Goal: Information Seeking & Learning: Check status

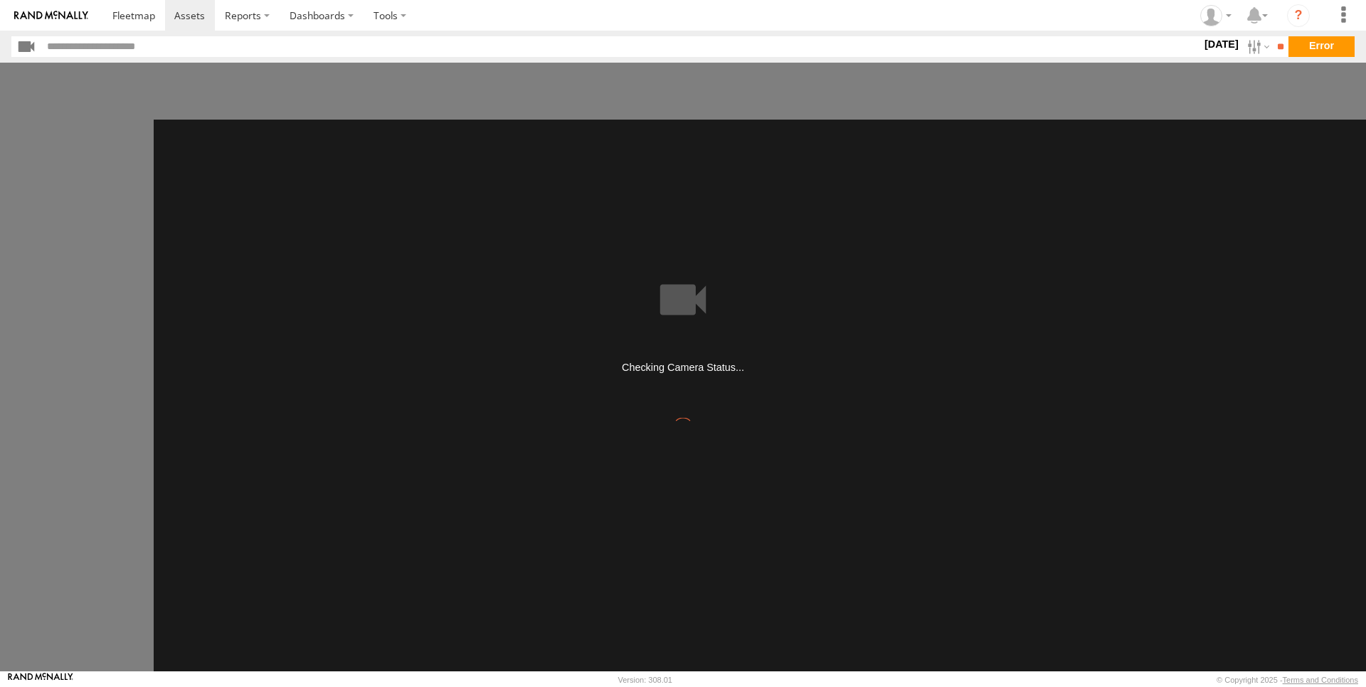
click at [1313, 103] on main "Duration (seconds): * ** ** ** ** ** ** *** *** *** *** Quality: High Low Play …" at bounding box center [683, 367] width 1366 height 608
click at [1335, 48] on section "[DATE] S M T W T F S S M T W" at bounding box center [682, 46] width 1343 height 21
click at [1272, 45] on input "**" at bounding box center [1280, 46] width 16 height 21
click at [1242, 51] on label at bounding box center [1257, 46] width 31 height 21
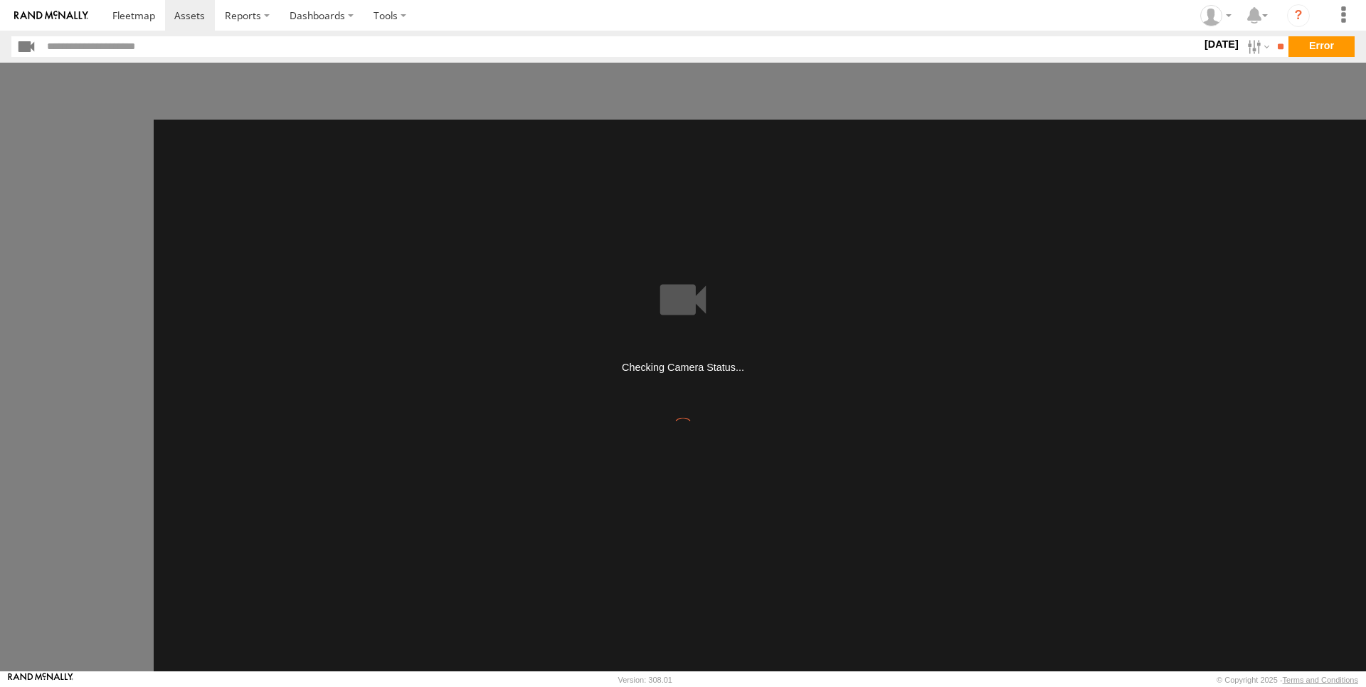
click at [0, 0] on label at bounding box center [0, 0] width 0 height 0
click at [1324, 123] on main "Duration (seconds): * ** ** ** ** ** ** *** *** *** *** Quality: High Low Play …" at bounding box center [683, 367] width 1366 height 608
click at [1272, 51] on input "**" at bounding box center [1280, 46] width 16 height 21
click at [130, 13] on span at bounding box center [133, 16] width 43 height 14
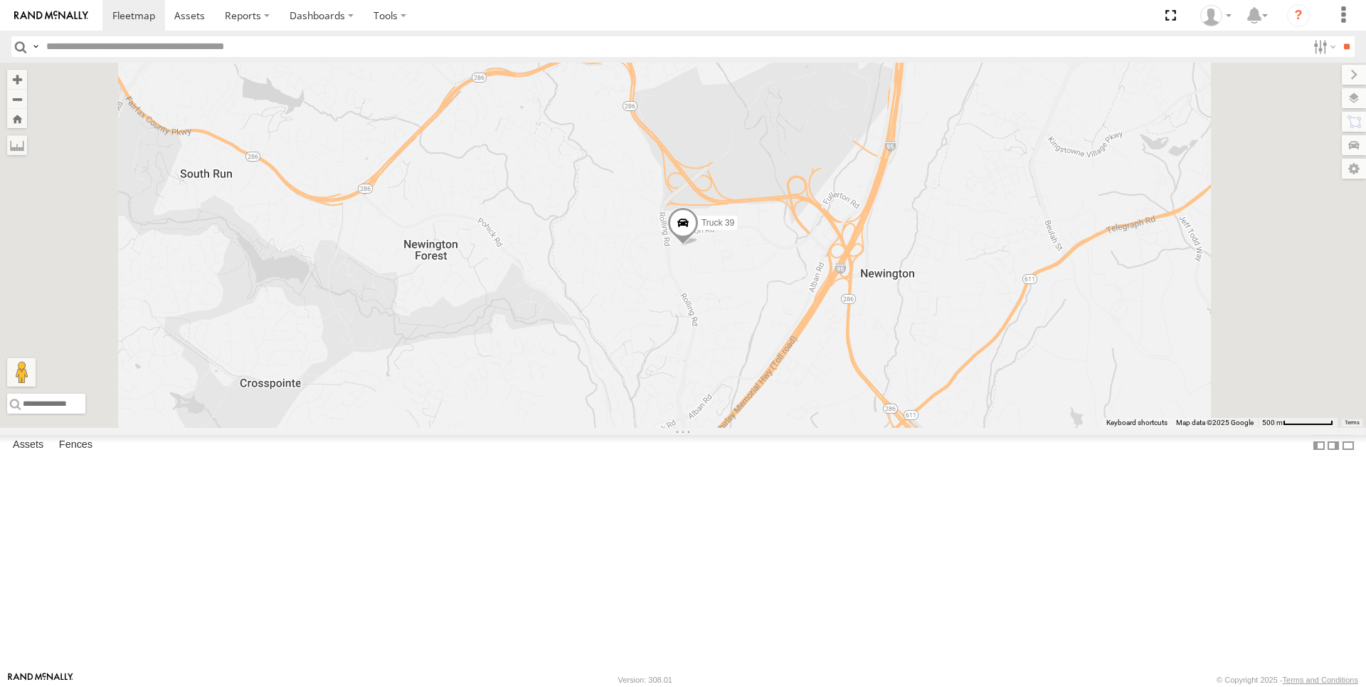
click at [0, 0] on link at bounding box center [0, 0] width 0 height 0
click at [0, 0] on div at bounding box center [0, 0] width 0 height 0
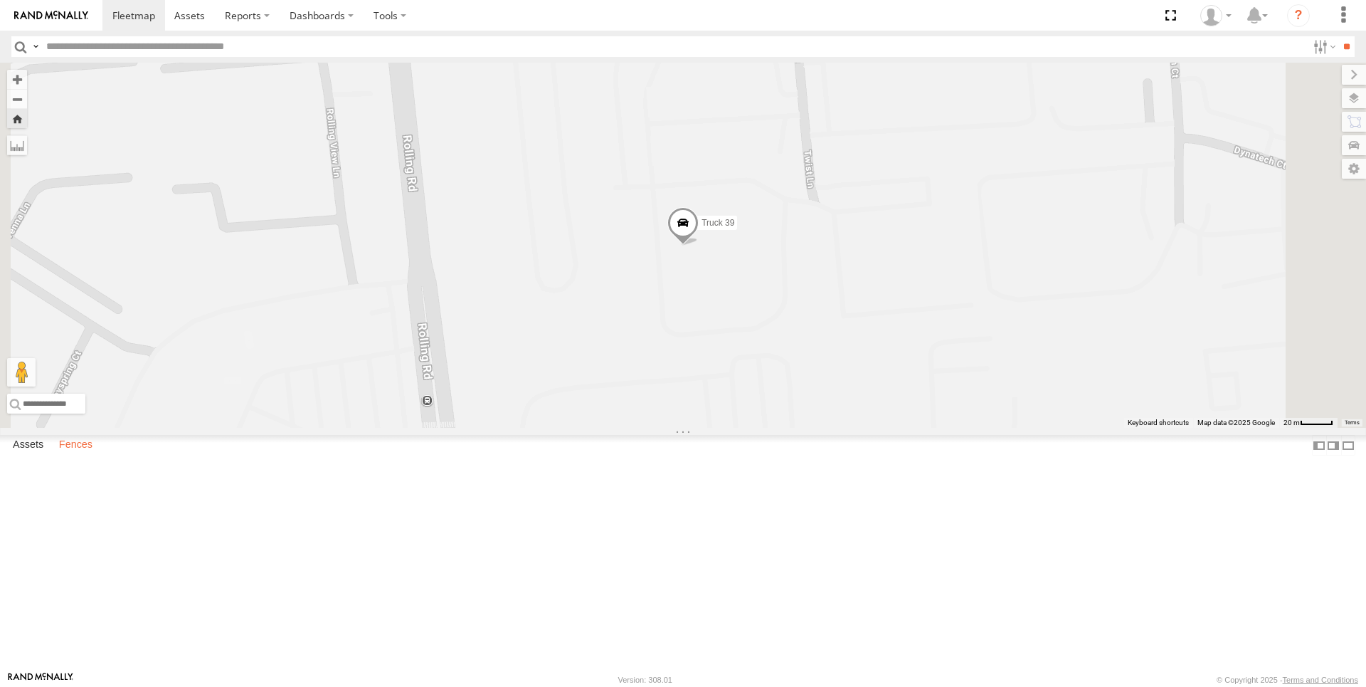
click at [87, 455] on label "Fences" at bounding box center [76, 445] width 48 height 20
click at [35, 42] on label at bounding box center [35, 46] width 11 height 21
click at [0, 0] on div at bounding box center [0, 0] width 0 height 0
click at [192, 20] on span at bounding box center [189, 16] width 31 height 14
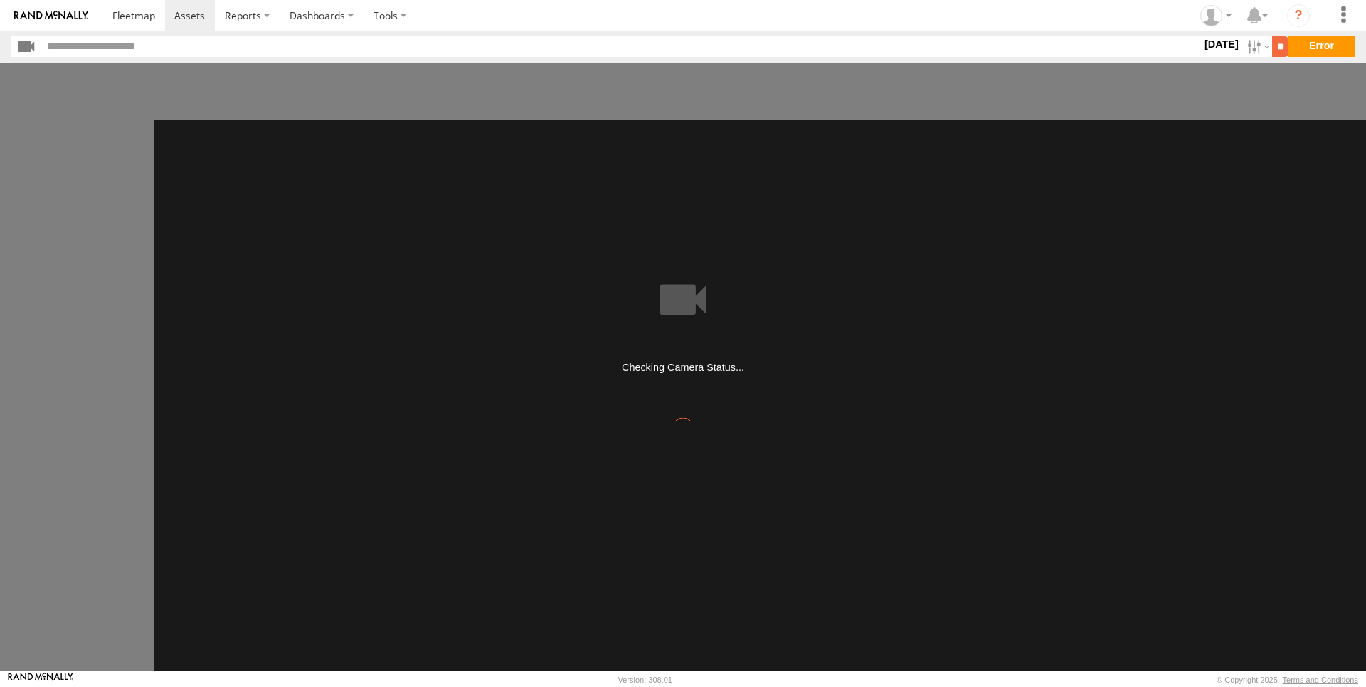
click at [1279, 41] on input "**" at bounding box center [1280, 46] width 16 height 21
click at [1312, 43] on section "[DATE] S M T W T F S S M T W" at bounding box center [682, 46] width 1343 height 21
click at [1321, 46] on section "[DATE] S M T W T F S S M T W" at bounding box center [682, 46] width 1343 height 21
click at [1294, 12] on icon "?" at bounding box center [1298, 15] width 23 height 23
click at [1269, 13] on label at bounding box center [1257, 15] width 31 height 31
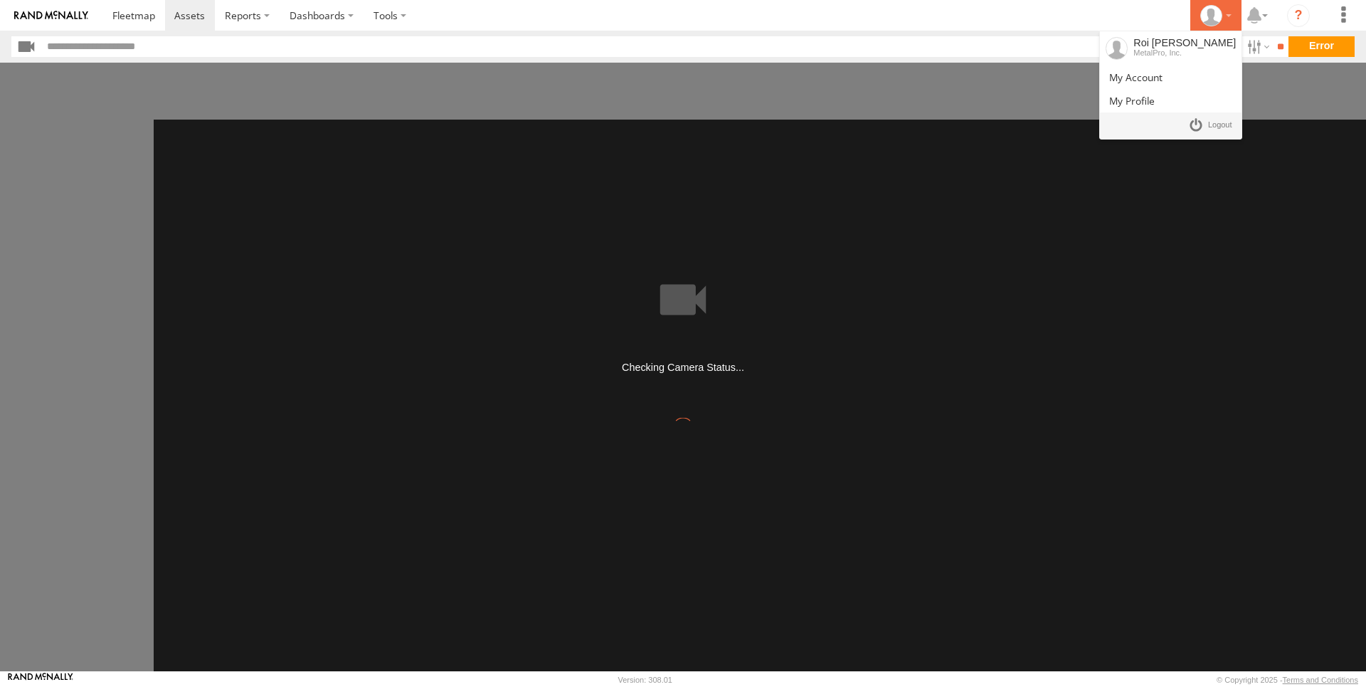
click at [1223, 16] on div at bounding box center [1215, 15] width 41 height 21
click at [1157, 79] on span at bounding box center [1135, 77] width 53 height 14
click at [1208, 14] on icon at bounding box center [1210, 15] width 21 height 21
click at [1152, 95] on span at bounding box center [1132, 101] width 46 height 14
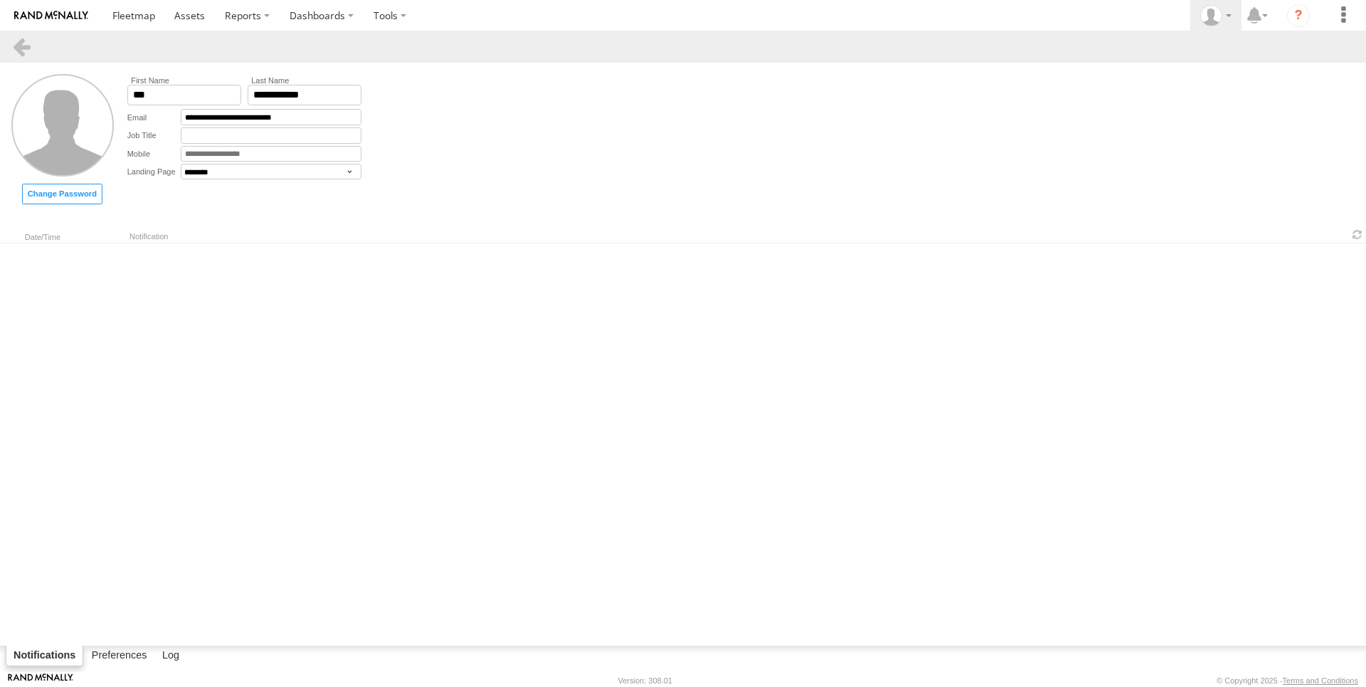
select select "********"
click at [1227, 8] on div at bounding box center [1215, 15] width 41 height 21
click at [1156, 80] on span at bounding box center [1135, 77] width 53 height 14
click at [420, 193] on form "**********" at bounding box center [683, 139] width 1366 height 153
click at [1300, 22] on icon "?" at bounding box center [1298, 15] width 23 height 23
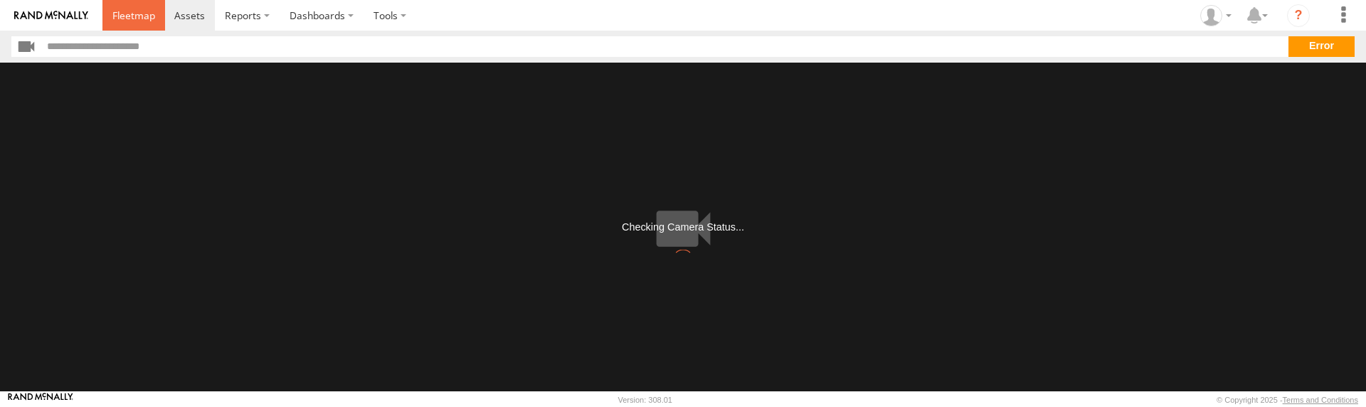
click at [130, 7] on link at bounding box center [133, 15] width 63 height 31
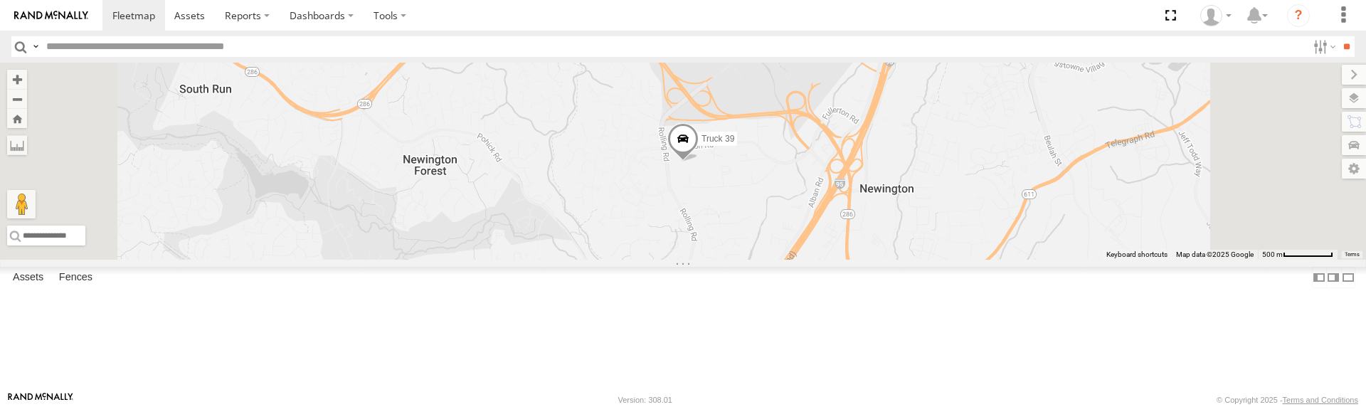
click at [0, 0] on link at bounding box center [0, 0] width 0 height 0
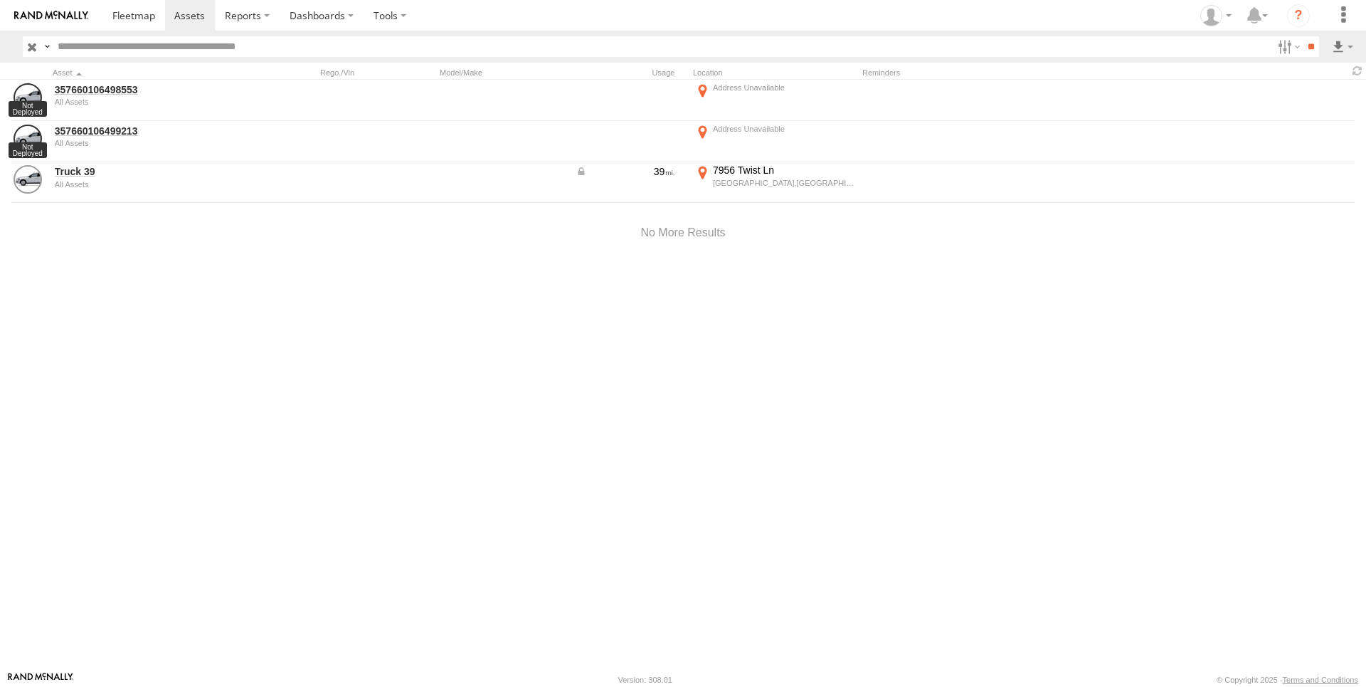
click at [162, 425] on div "357660106498553 All Assets 357660106499213 All Assets 39" at bounding box center [683, 375] width 1366 height 591
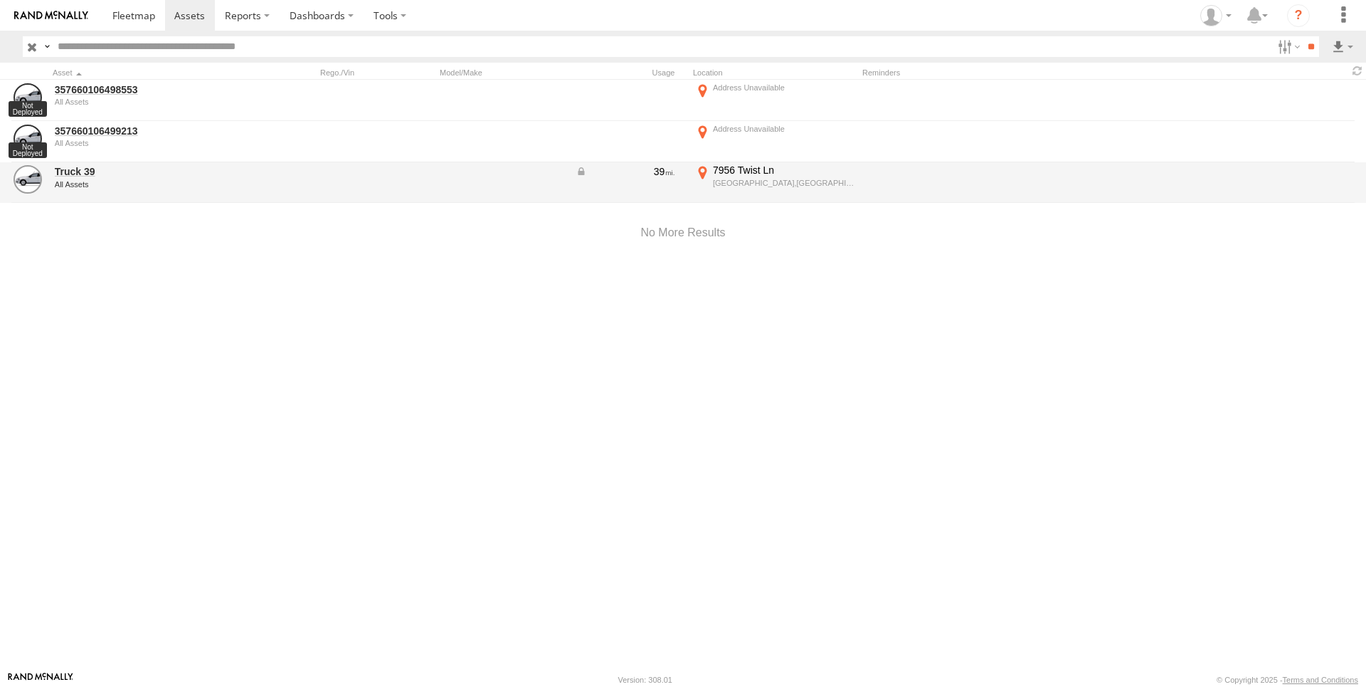
click at [660, 170] on div "39" at bounding box center [626, 171] width 100 height 13
click at [579, 173] on div "39" at bounding box center [626, 171] width 100 height 13
click at [595, 169] on div "39" at bounding box center [626, 171] width 100 height 13
click at [628, 180] on div "39" at bounding box center [631, 183] width 114 height 38
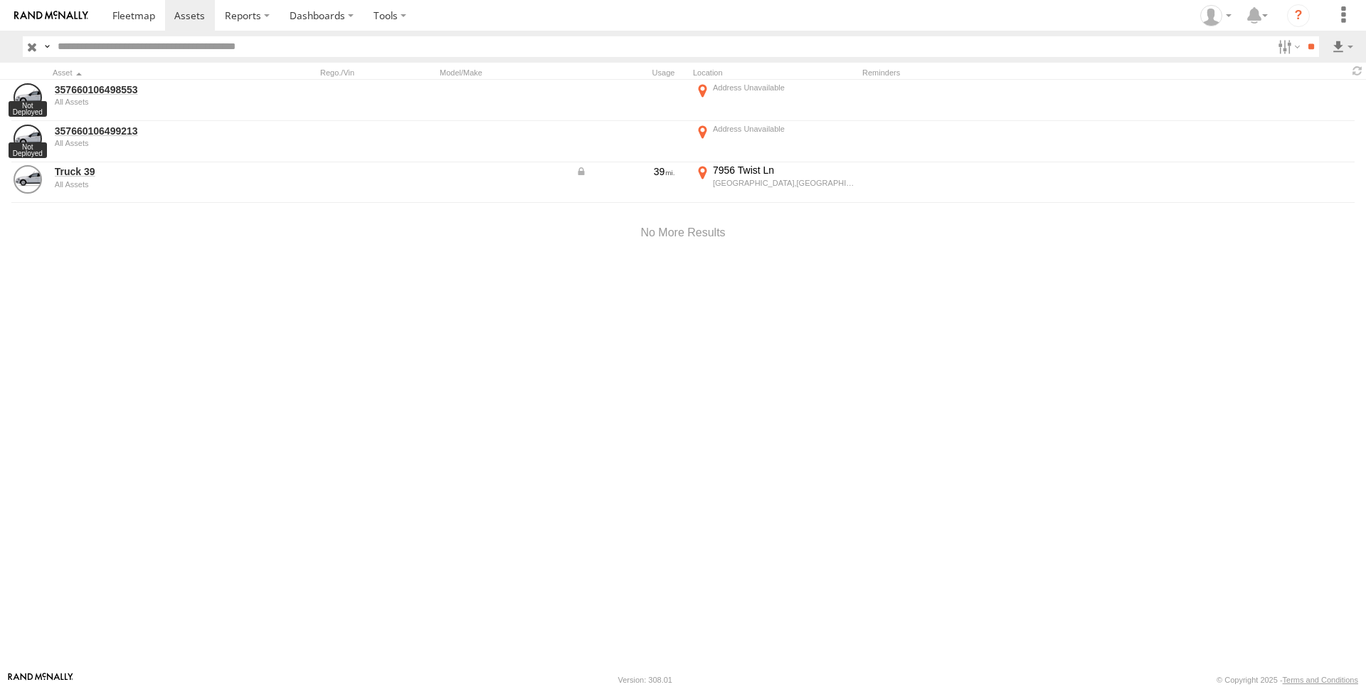
click at [546, 353] on div "357660106498553 All Assets 357660106499213 All Assets 39" at bounding box center [683, 375] width 1366 height 591
click at [662, 233] on div at bounding box center [683, 233] width 1366 height 60
click at [268, 292] on div "357660106498553 All Assets 357660106499213 All Assets 39" at bounding box center [683, 375] width 1366 height 591
drag, startPoint x: 220, startPoint y: 378, endPoint x: 198, endPoint y: 285, distance: 95.1
click at [219, 376] on div "357660106498553 All Assets 357660106499213 All Assets 39" at bounding box center [683, 375] width 1366 height 591
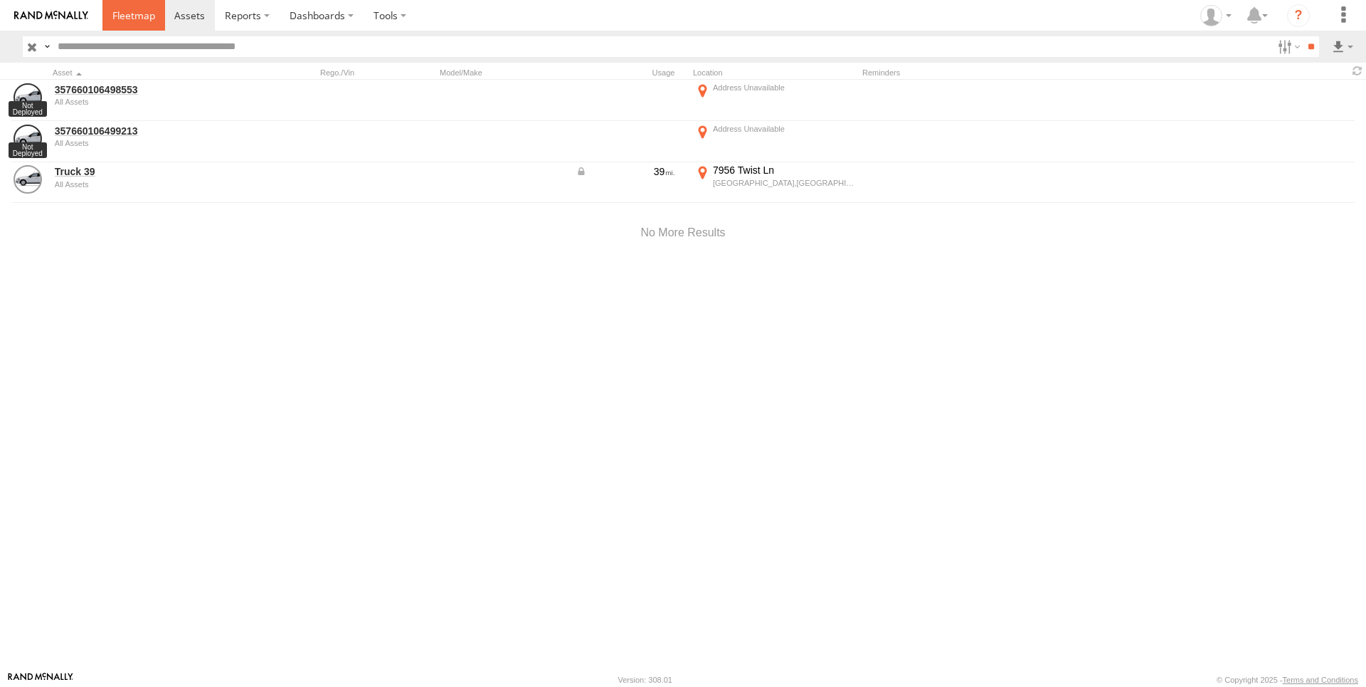
click at [120, 16] on span at bounding box center [133, 16] width 43 height 14
